Goal: Check status: Check status

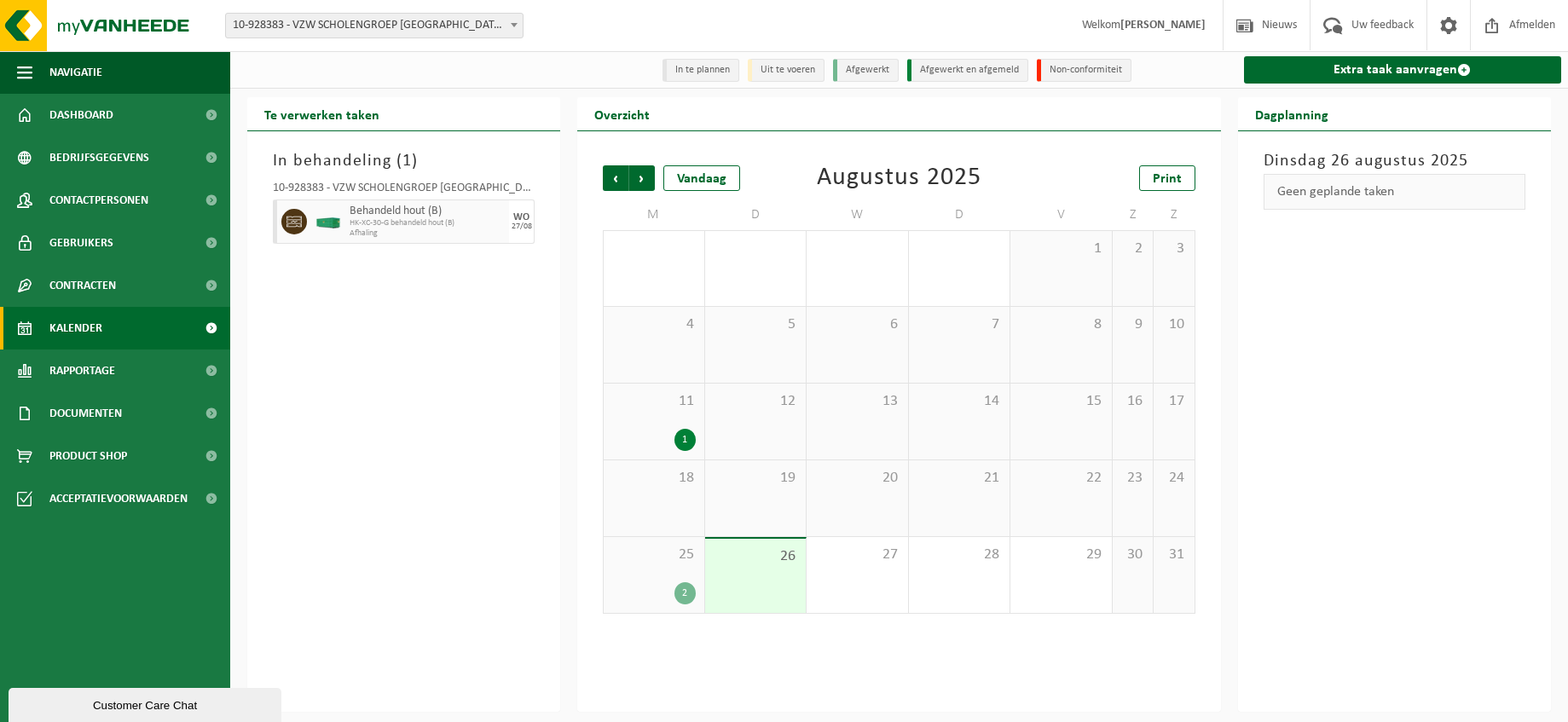
click at [514, 23] on b at bounding box center [515, 25] width 7 height 5
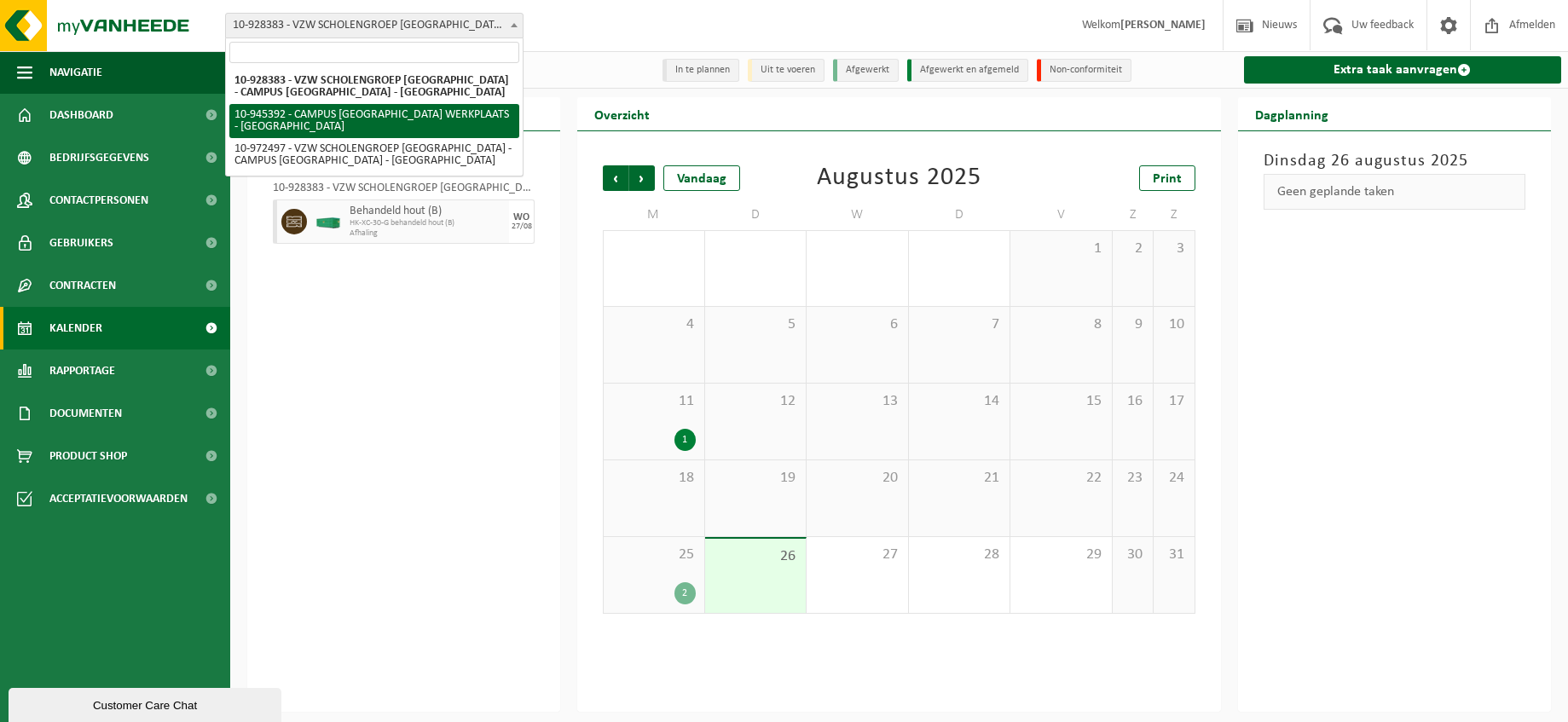
select select "141202"
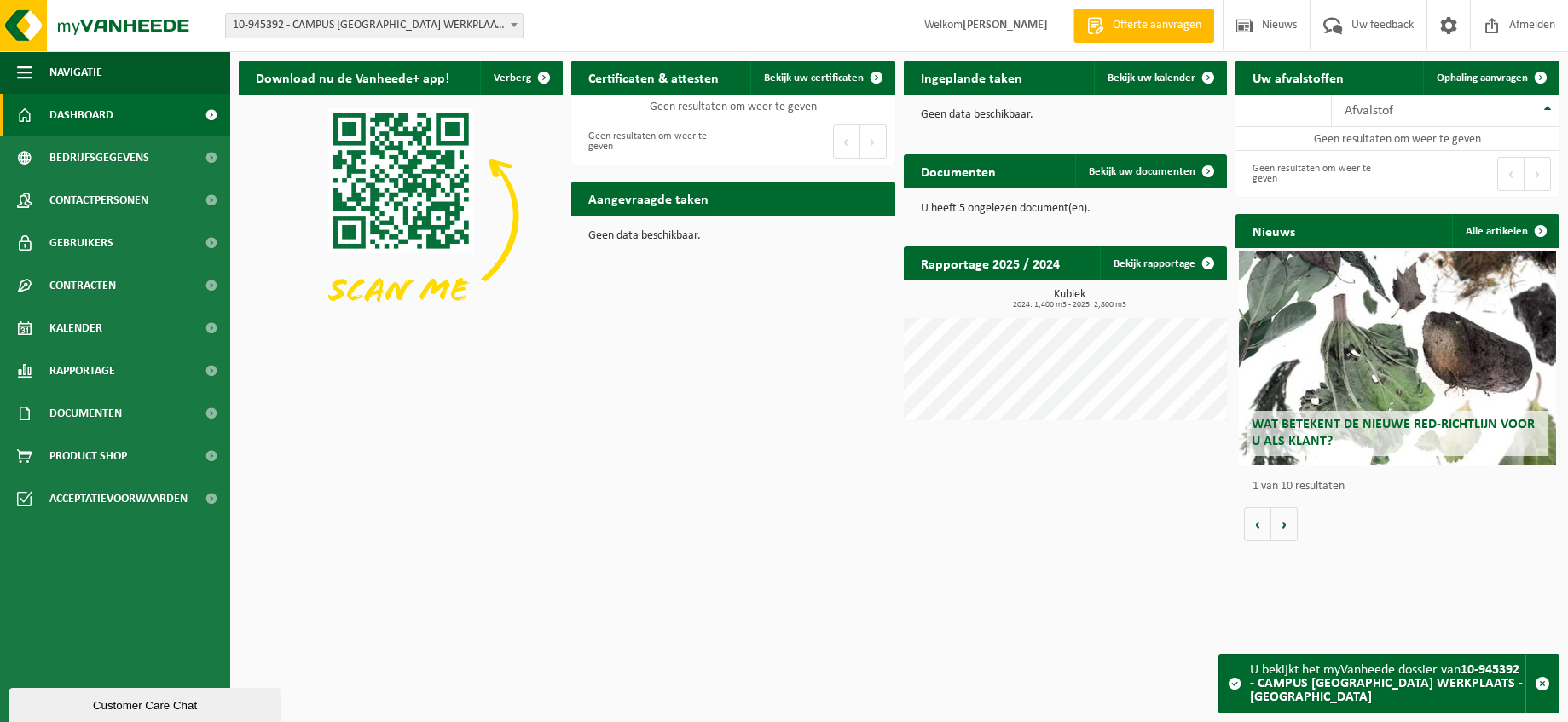
click at [514, 23] on b at bounding box center [515, 25] width 7 height 5
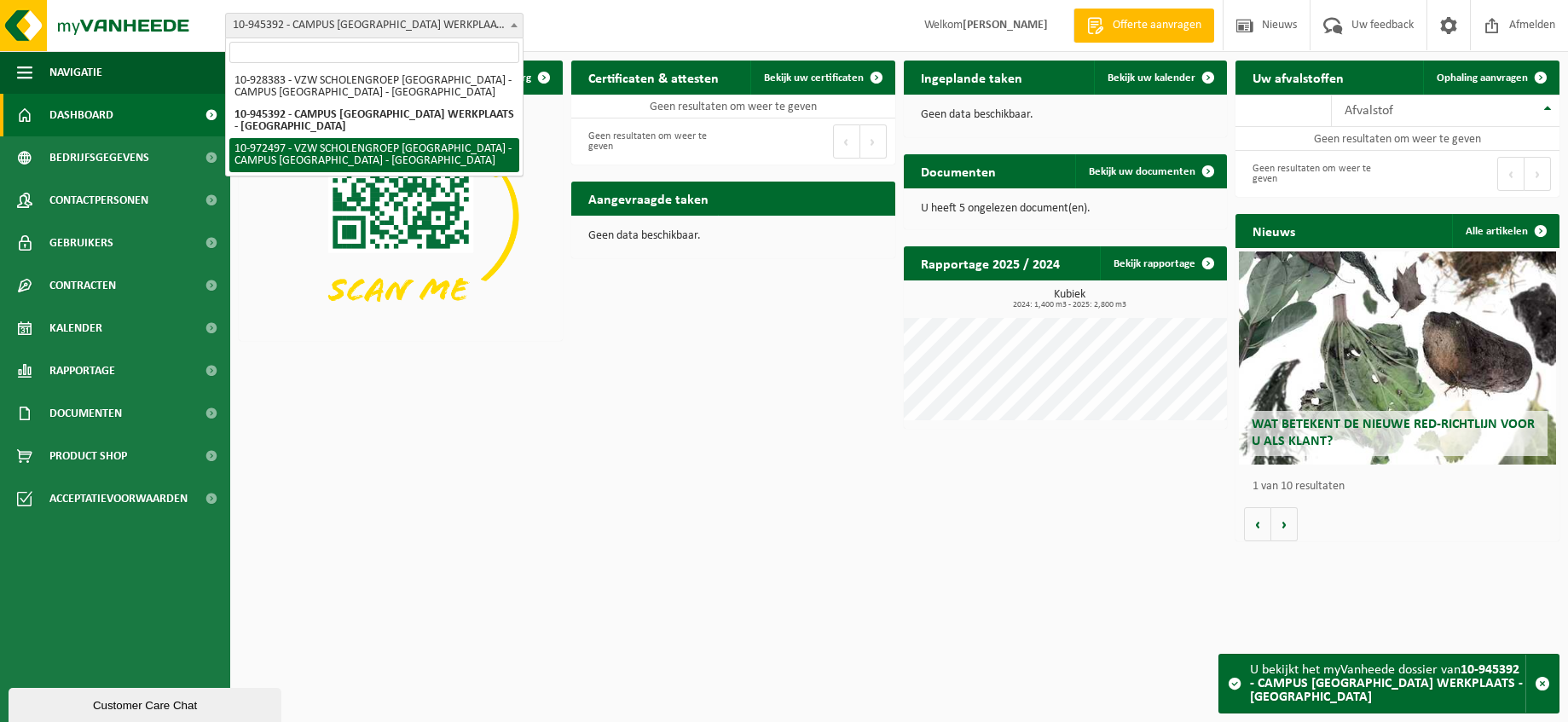
select select "156430"
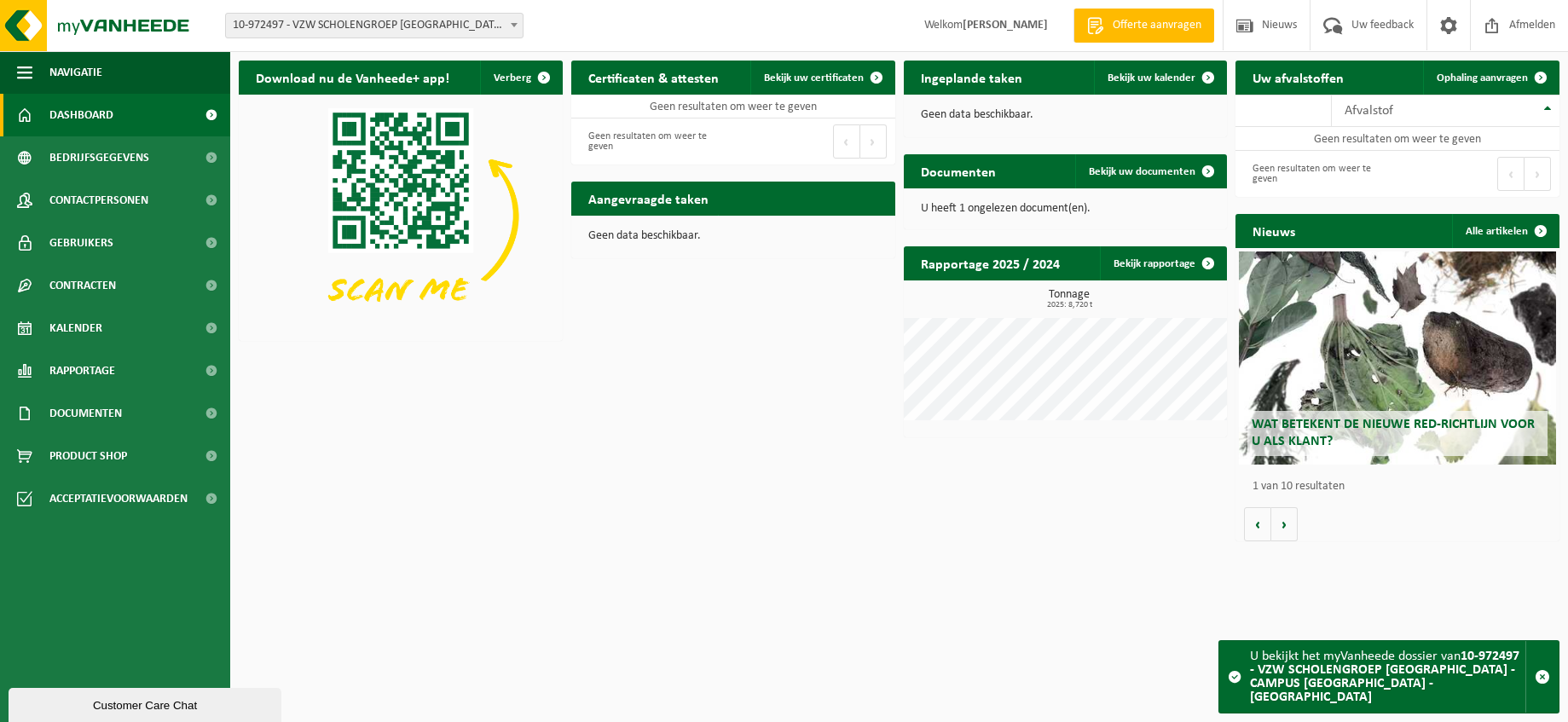
click at [512, 23] on b at bounding box center [515, 25] width 7 height 5
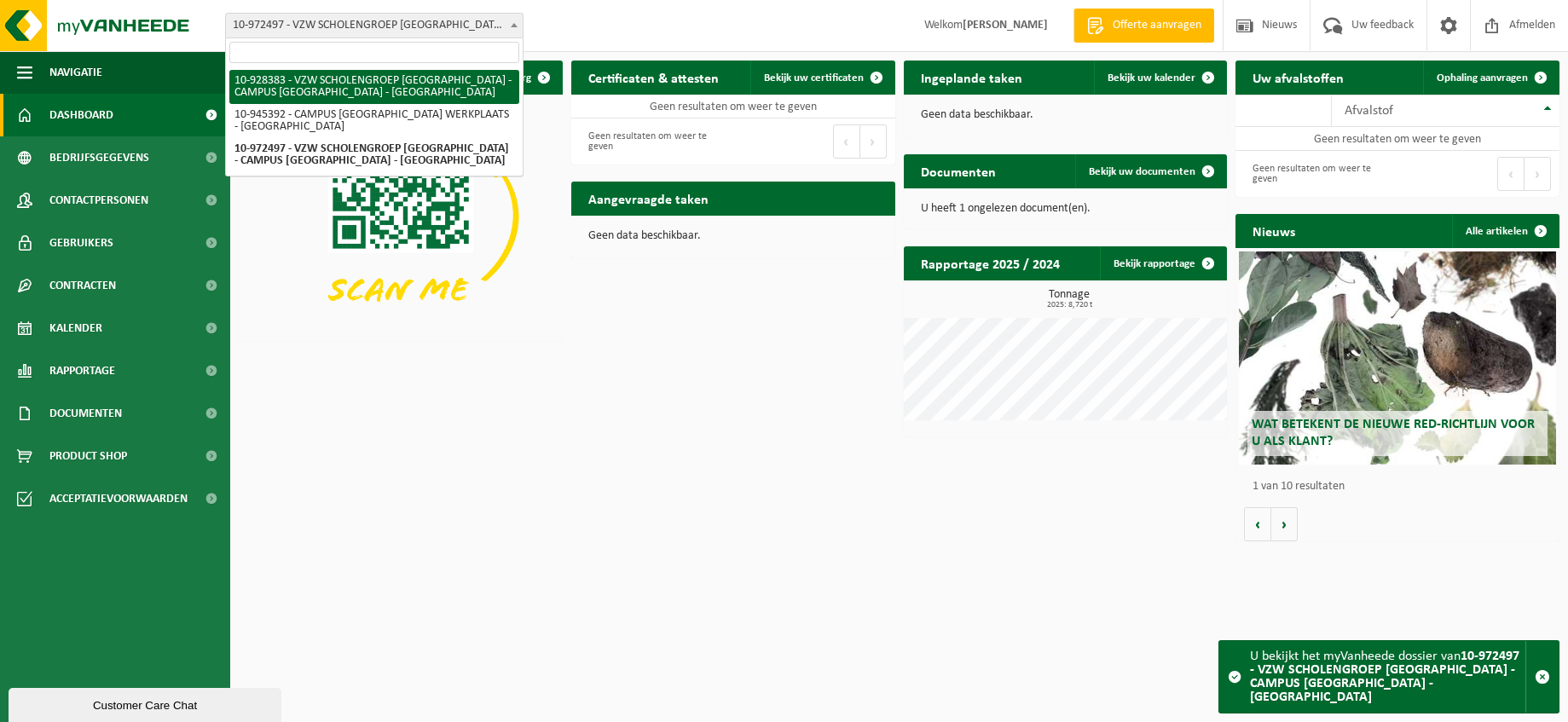
select select "133387"
